Goal: Information Seeking & Learning: Learn about a topic

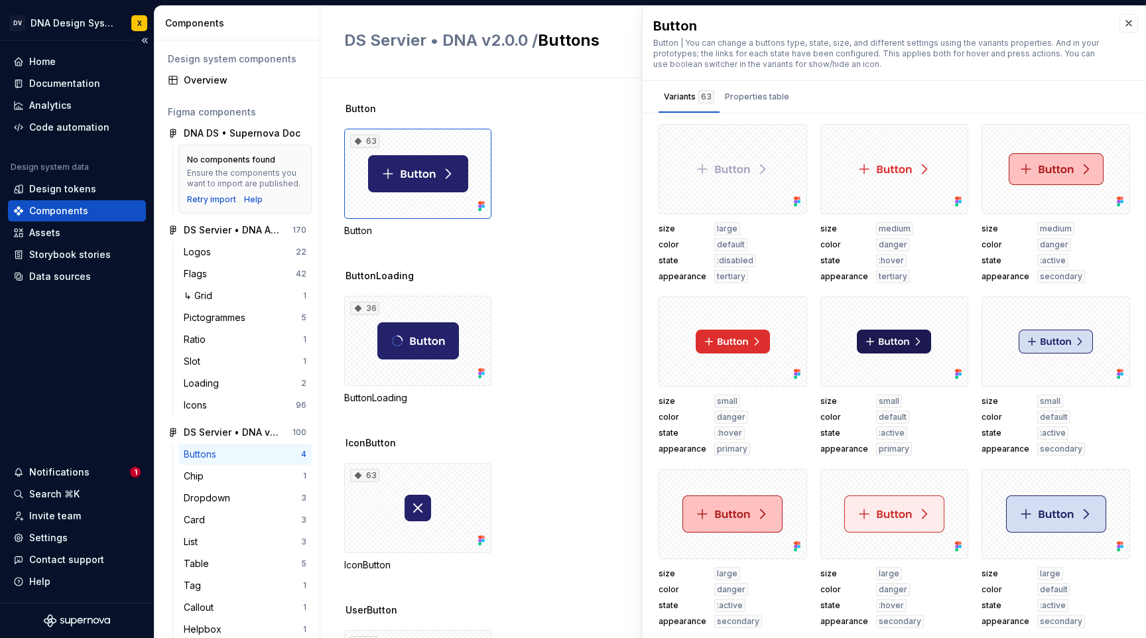
click at [46, 209] on div "Components" at bounding box center [58, 210] width 59 height 13
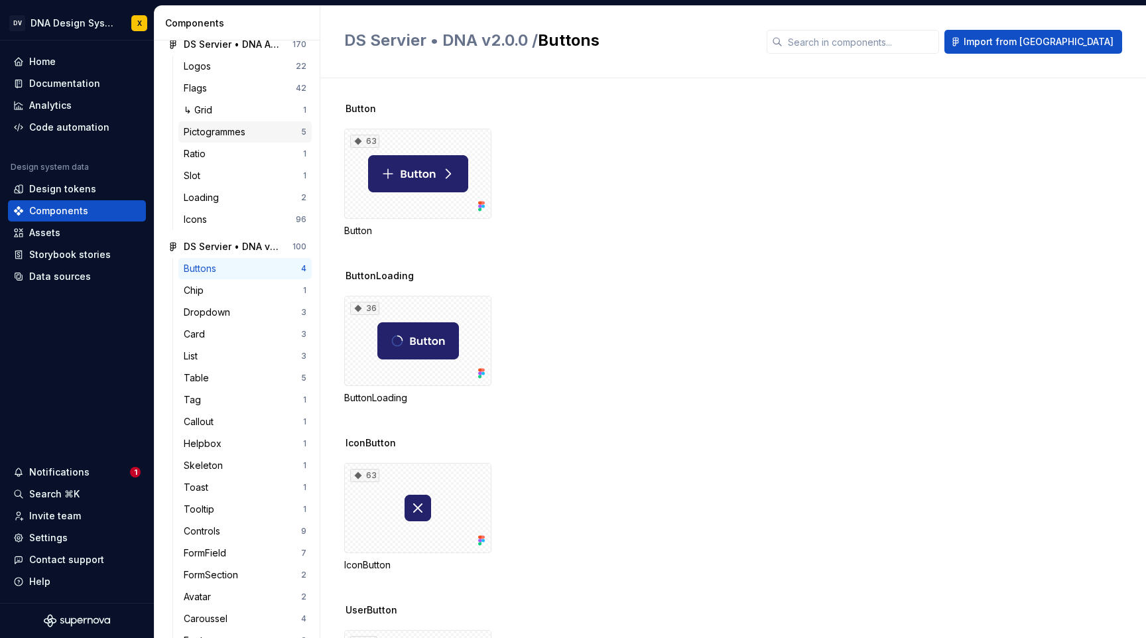
scroll to position [209, 0]
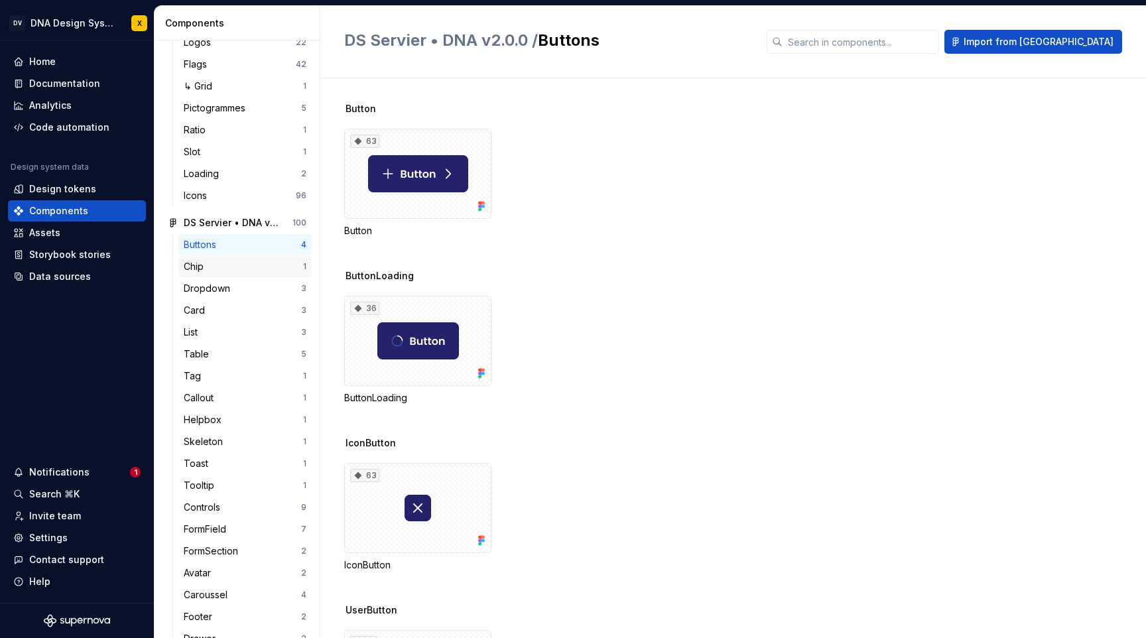
click at [210, 269] on div "Chip" at bounding box center [243, 266] width 119 height 13
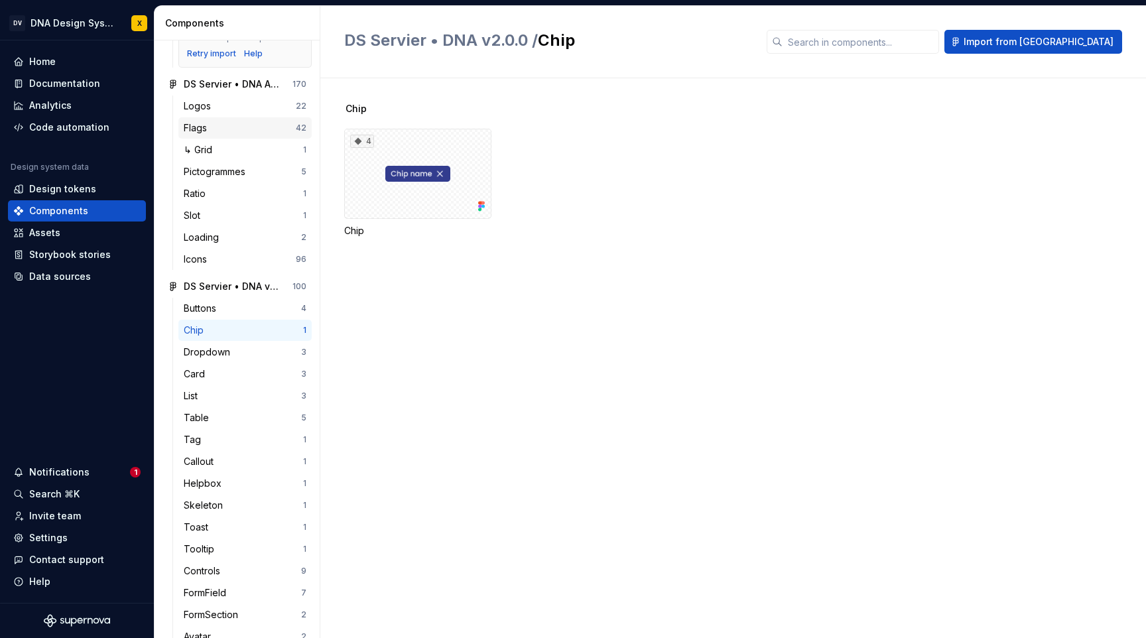
scroll to position [92, 0]
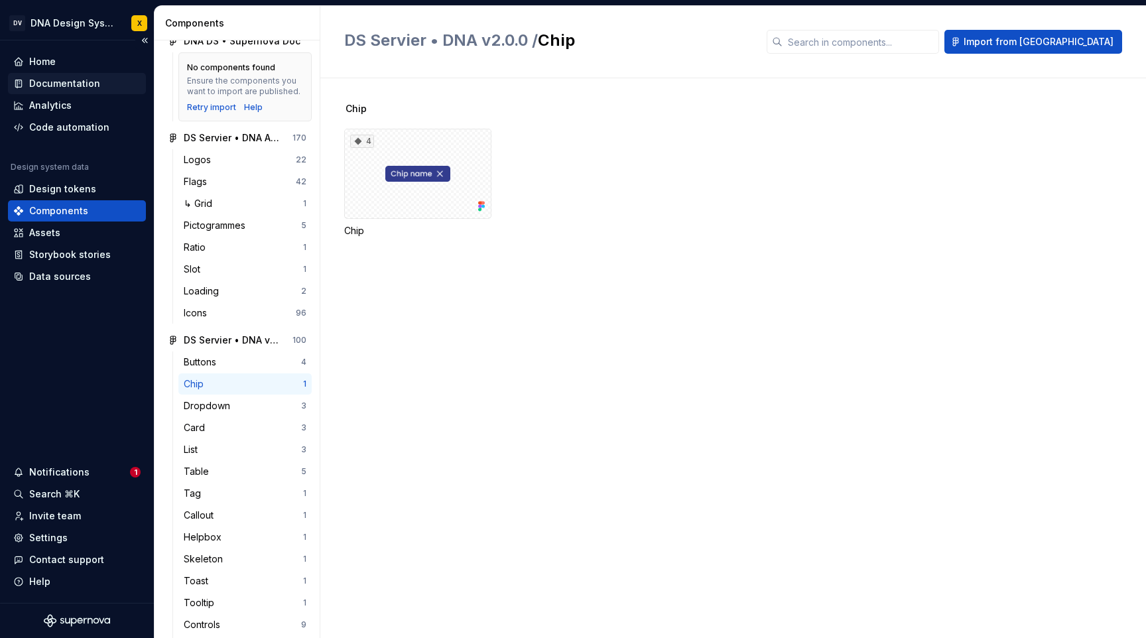
click at [74, 89] on div "Documentation" at bounding box center [64, 83] width 71 height 13
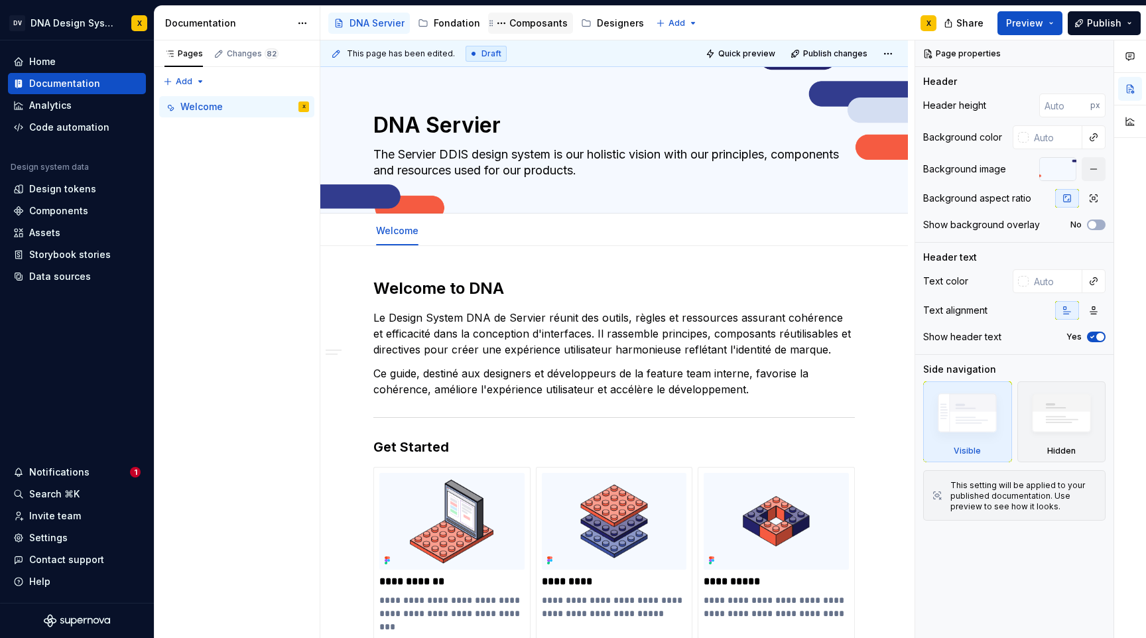
click at [534, 23] on div "Composants" at bounding box center [538, 23] width 58 height 13
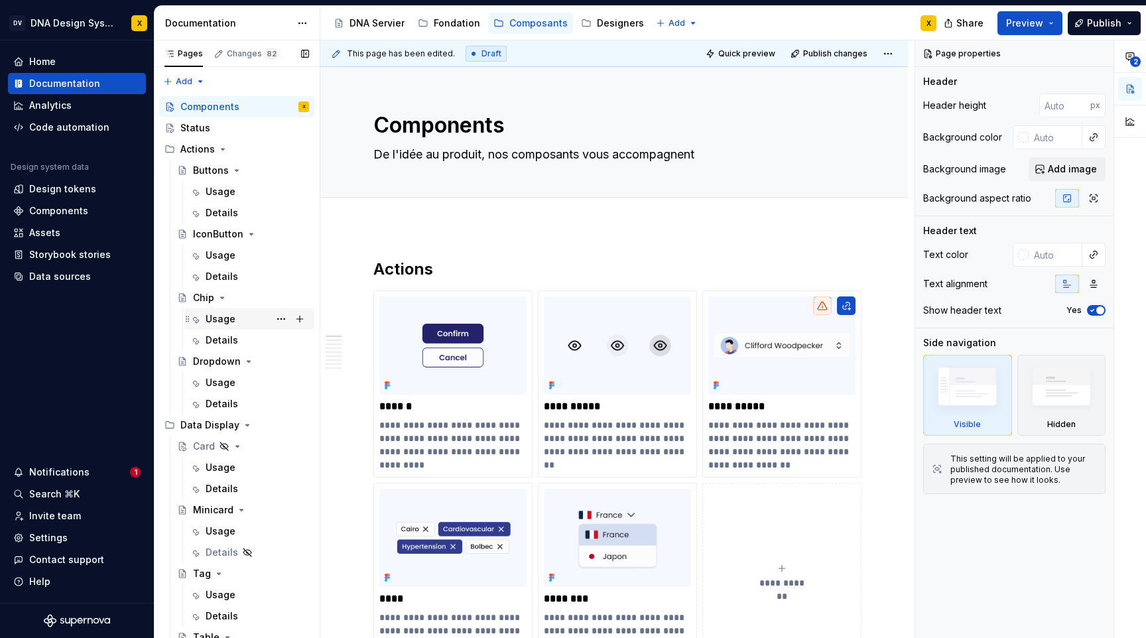
click at [220, 317] on div "Usage" at bounding box center [221, 318] width 30 height 13
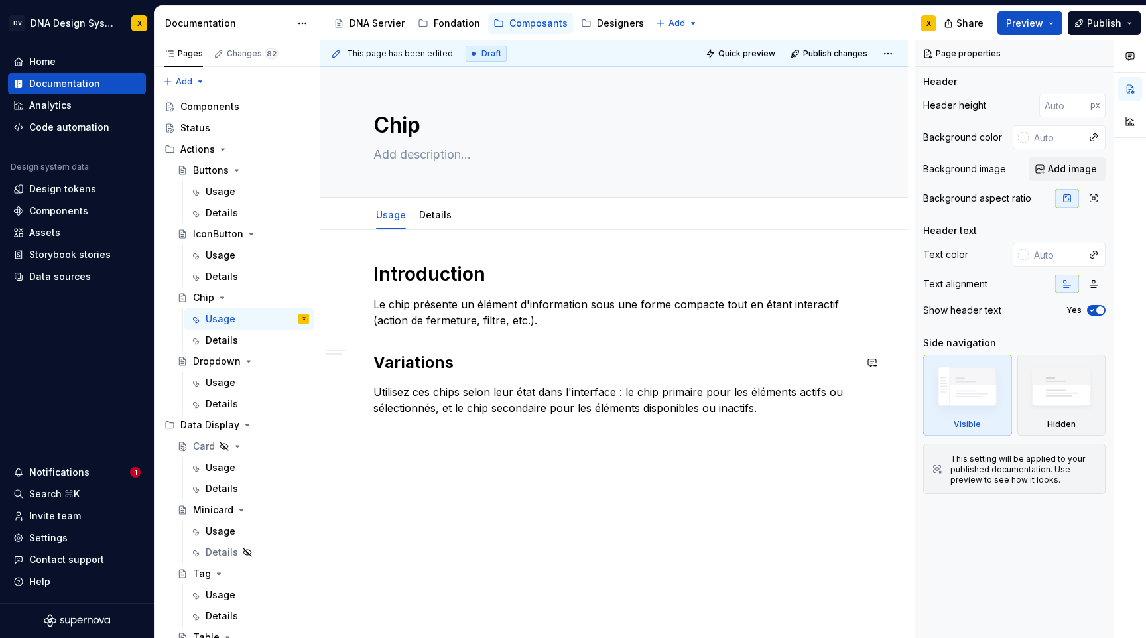
scroll to position [16, 0]
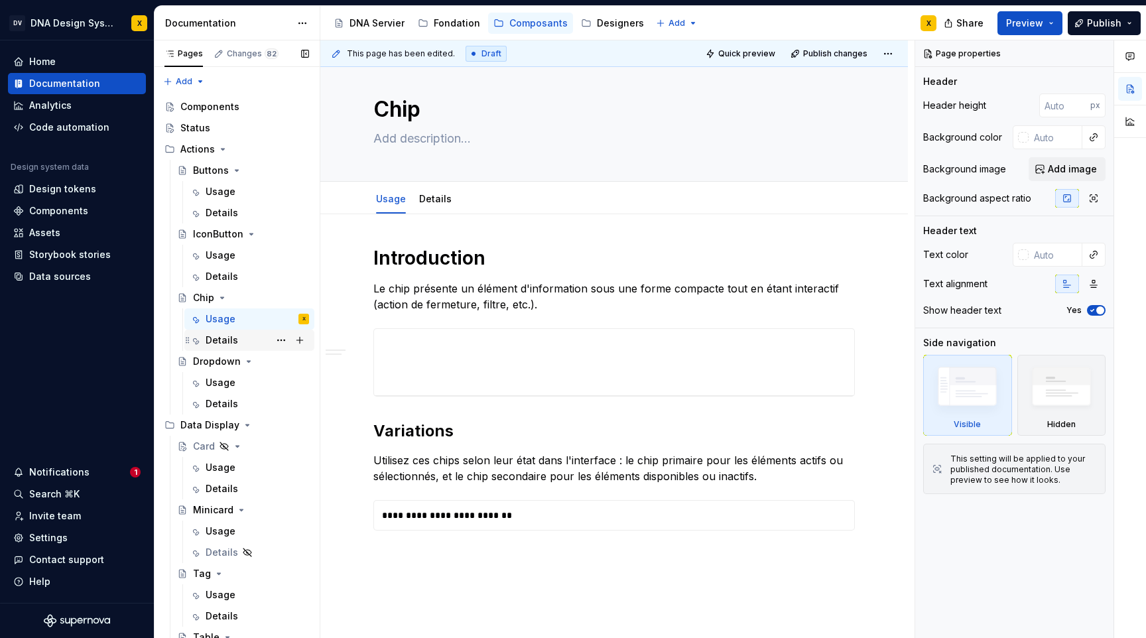
click at [225, 341] on div "Details" at bounding box center [222, 339] width 32 height 13
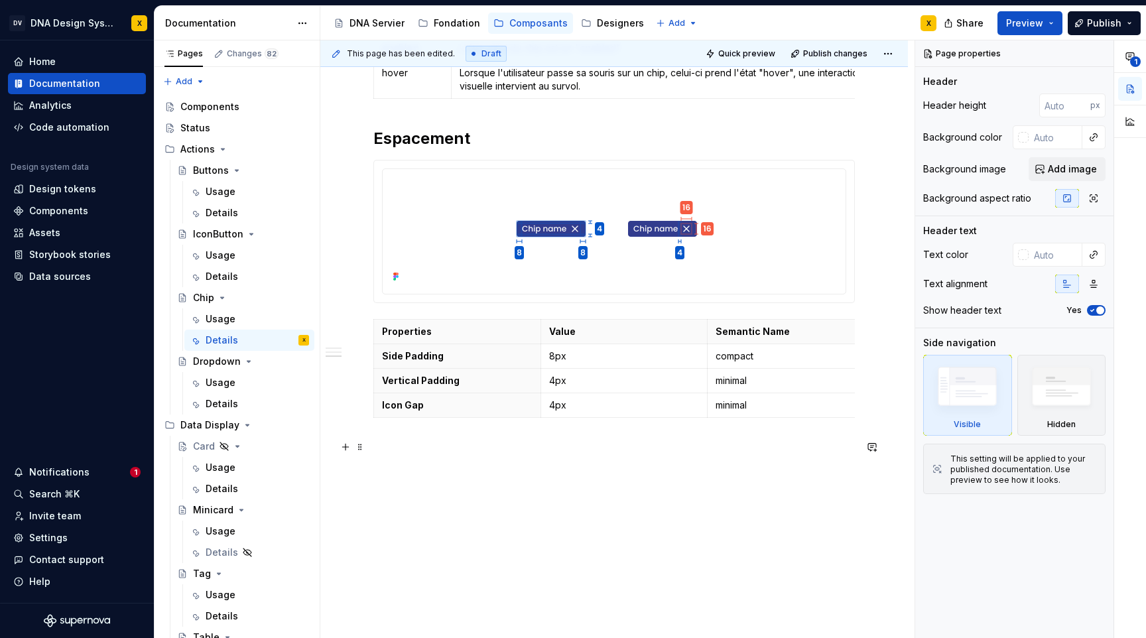
scroll to position [784, 0]
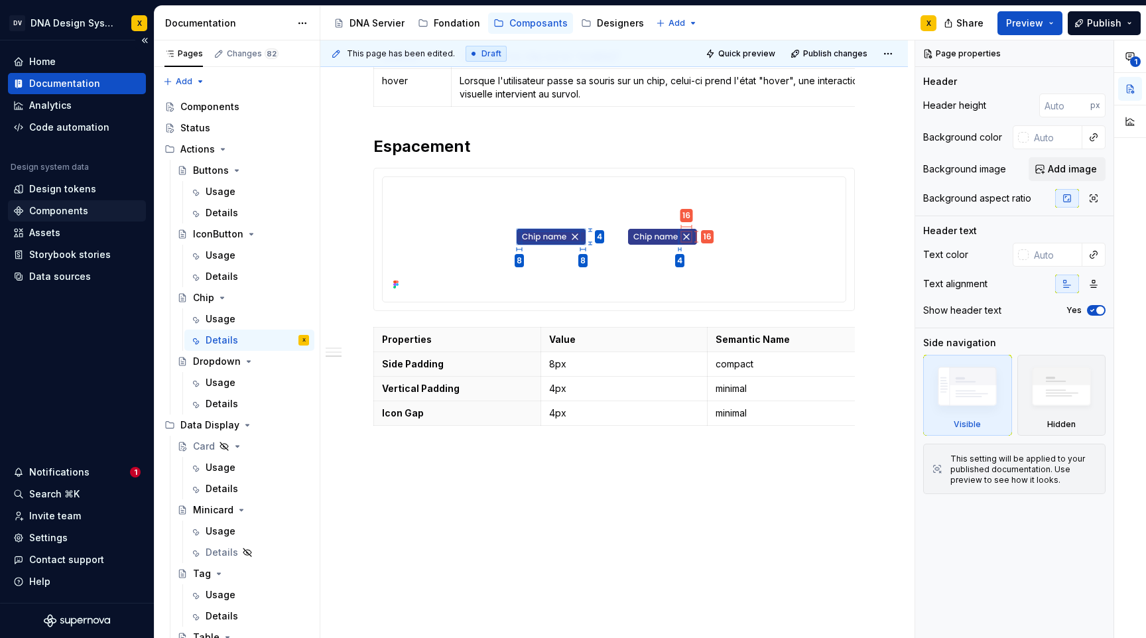
click at [53, 206] on div "Components" at bounding box center [58, 210] width 59 height 13
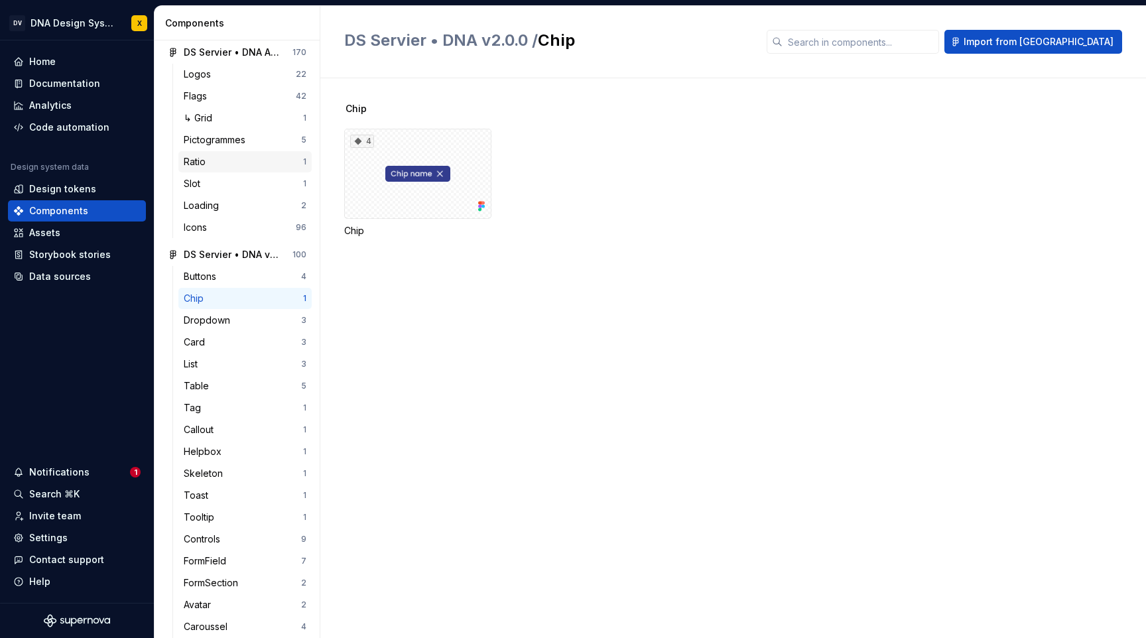
scroll to position [264, 0]
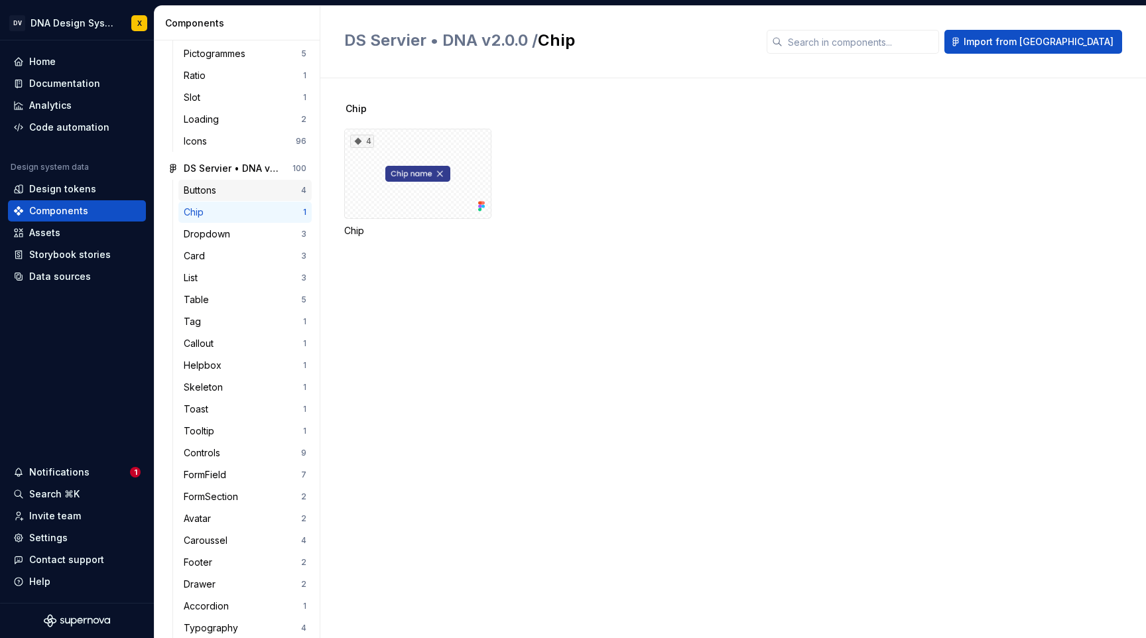
click at [197, 189] on div "Buttons" at bounding box center [203, 190] width 38 height 13
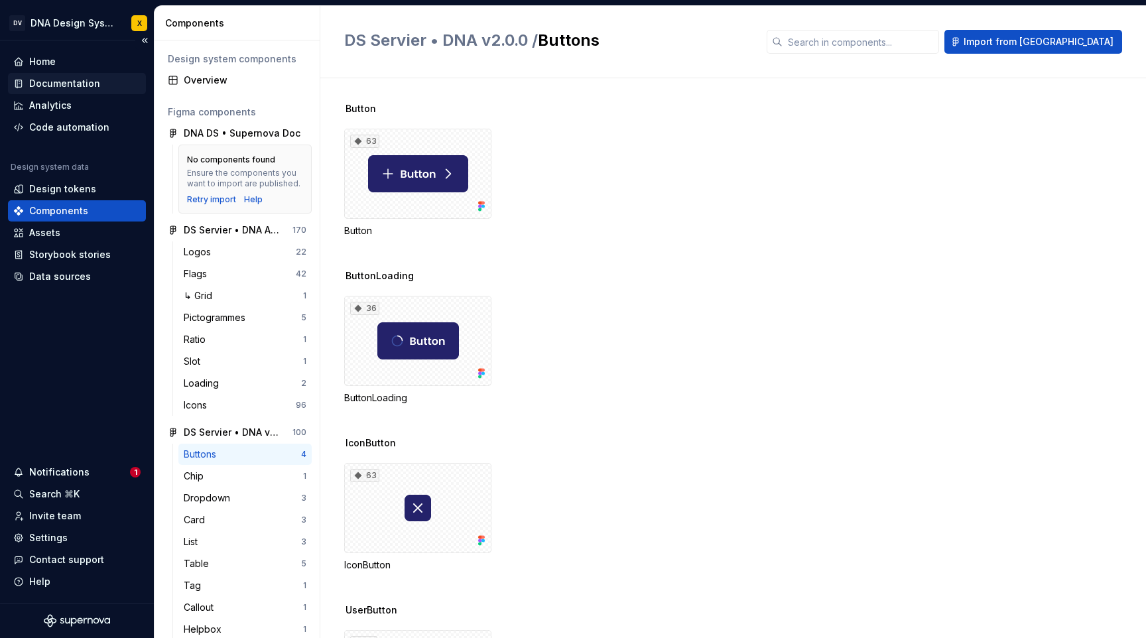
click at [62, 84] on div "Documentation" at bounding box center [64, 83] width 71 height 13
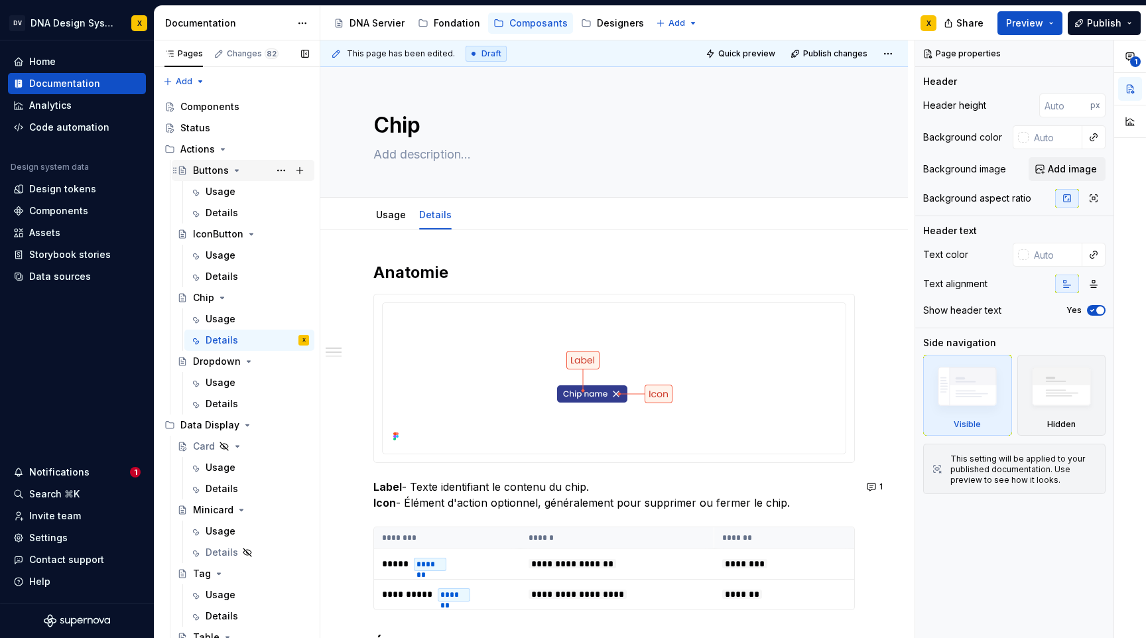
click at [213, 171] on div "Buttons" at bounding box center [211, 170] width 36 height 13
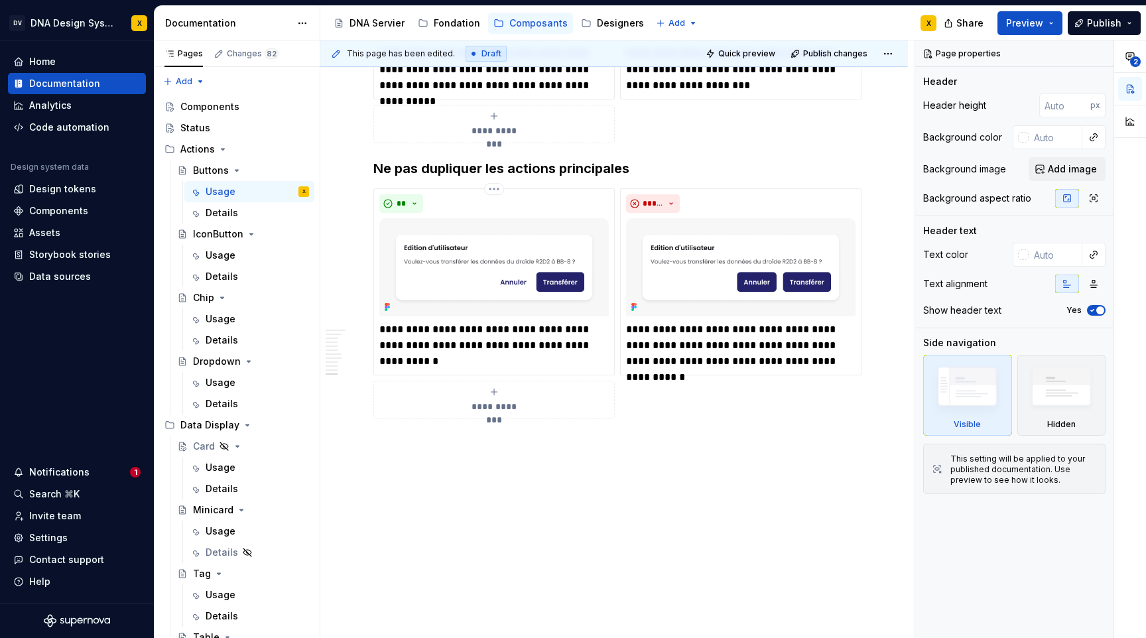
scroll to position [2397, 0]
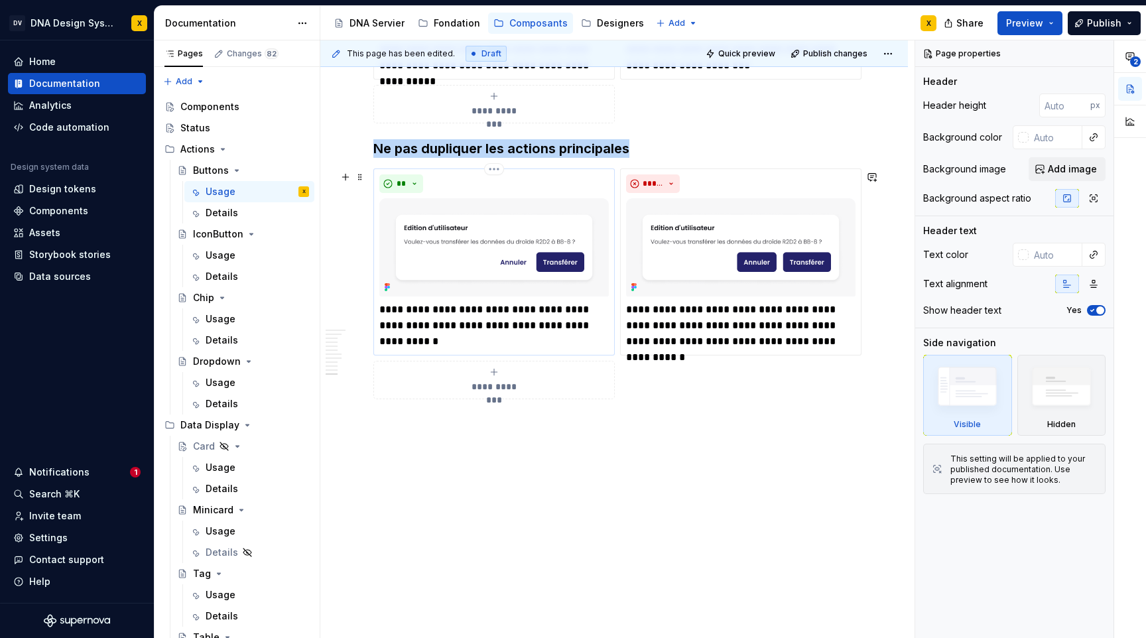
click at [531, 268] on img at bounding box center [493, 247] width 229 height 98
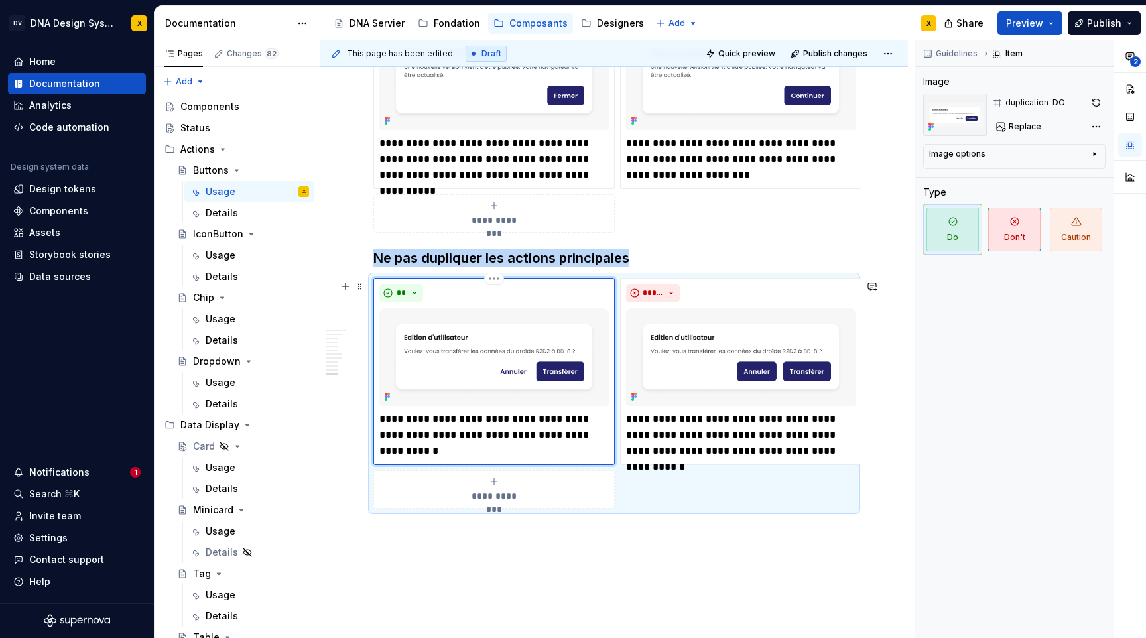
scroll to position [2246, 0]
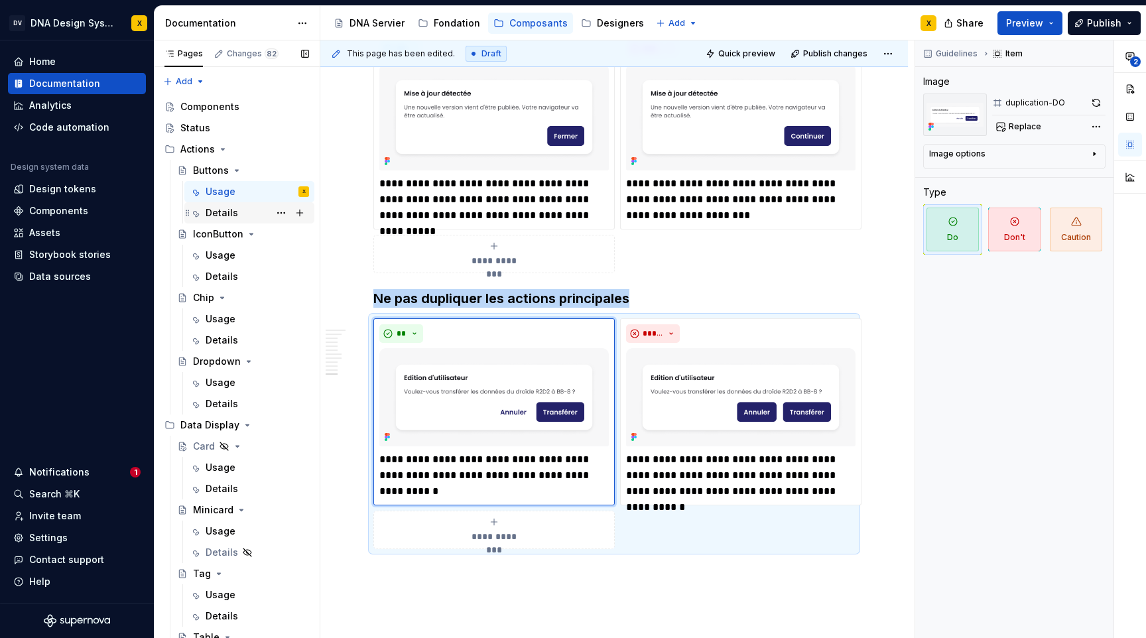
click at [233, 217] on div "Details" at bounding box center [222, 212] width 32 height 13
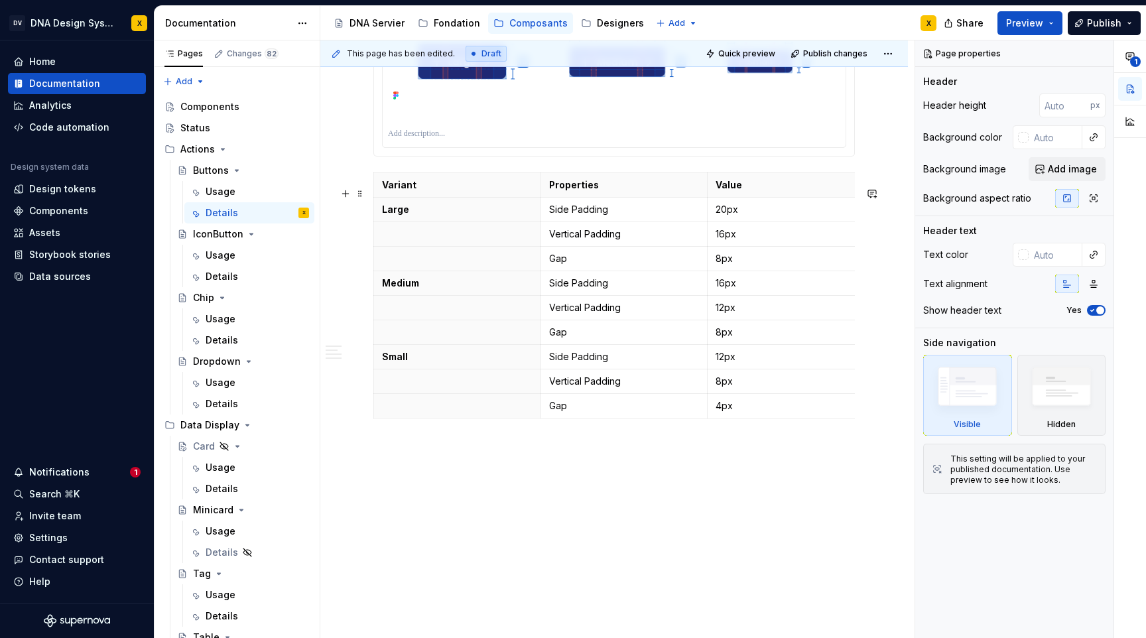
scroll to position [1188, 0]
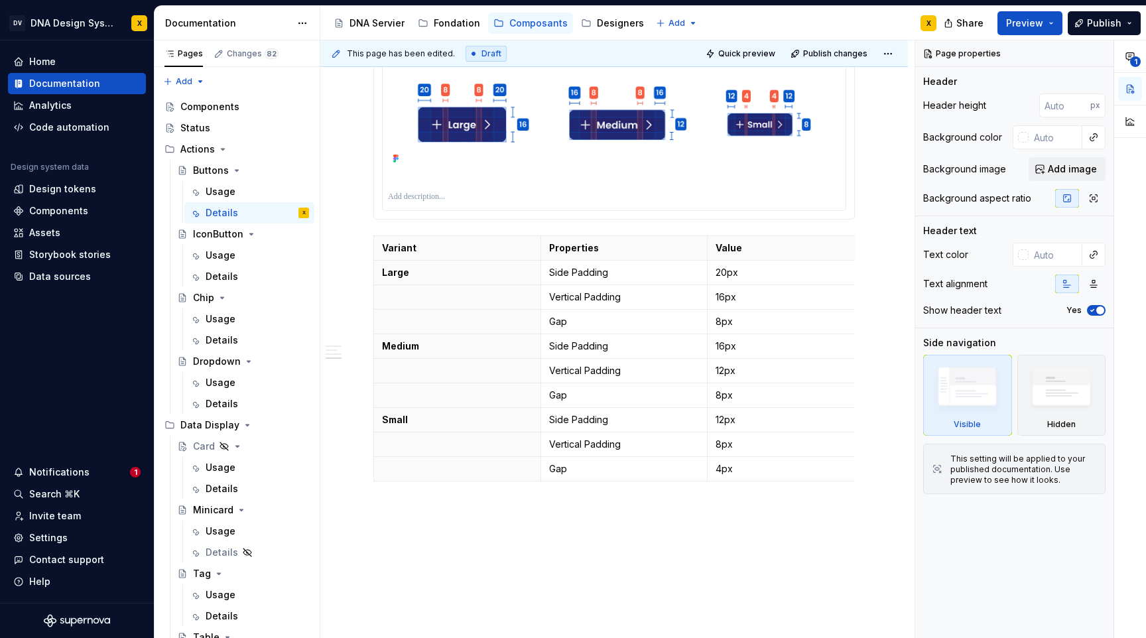
type textarea "*"
